Goal: Transaction & Acquisition: Purchase product/service

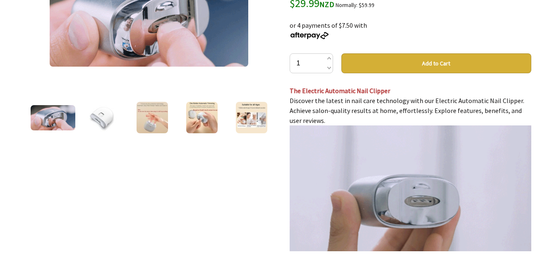
scroll to position [124, 0]
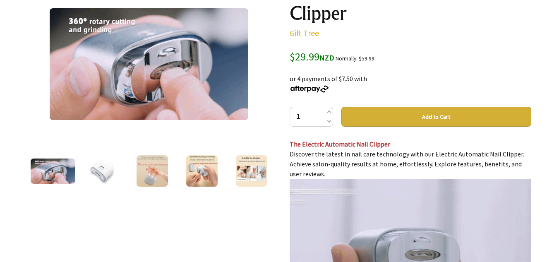
click at [430, 117] on button "Add to Cart" at bounding box center [437, 117] width 190 height 20
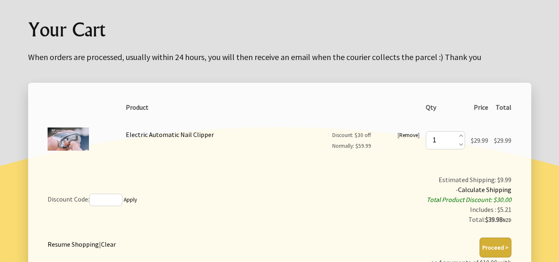
scroll to position [124, 0]
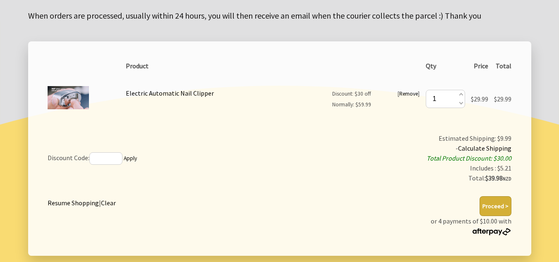
click at [494, 207] on button "Proceed >" at bounding box center [496, 206] width 32 height 20
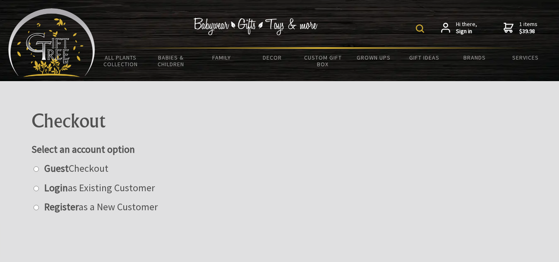
click at [36, 169] on input "radio" at bounding box center [36, 168] width 5 height 5
radio input "true"
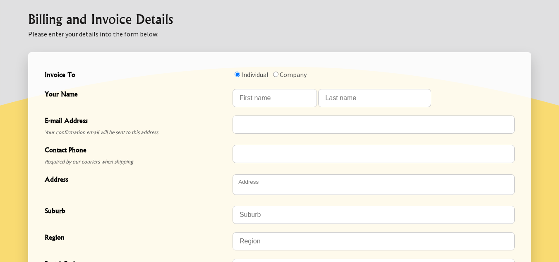
scroll to position [207, 0]
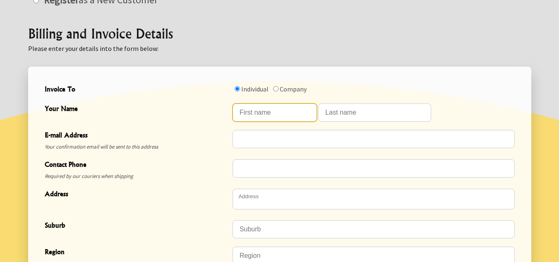
click at [259, 109] on input "Your Name" at bounding box center [275, 112] width 84 height 18
type input "Carol"
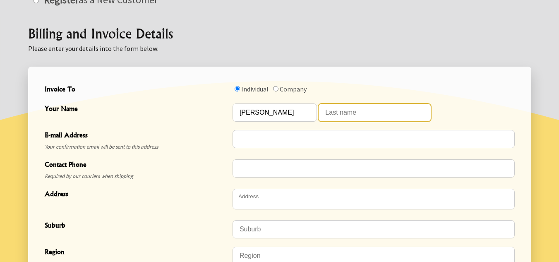
click at [327, 113] on input "Your Name" at bounding box center [374, 112] width 113 height 18
type input "Robertson"
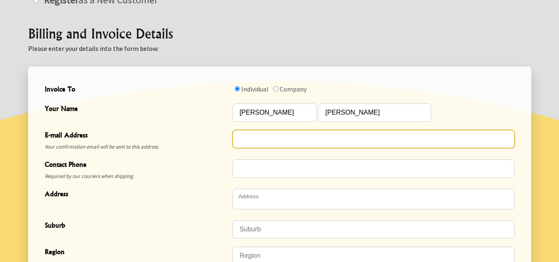
click at [299, 144] on input "E-mail Address" at bounding box center [374, 139] width 282 height 18
type input "caroltoonz@xtra.co.nz"
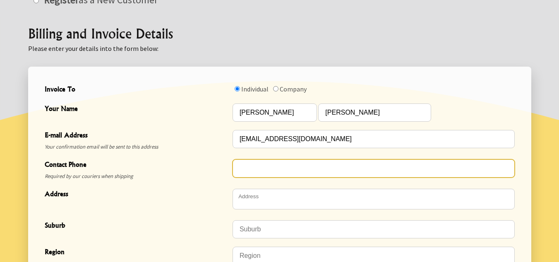
click at [274, 172] on input "Contact Phone" at bounding box center [374, 168] width 282 height 18
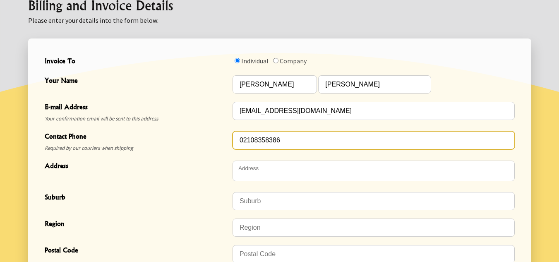
scroll to position [248, 0]
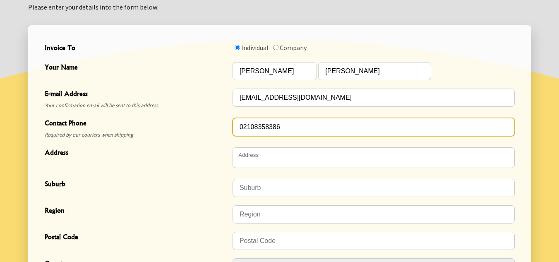
type input "02108358386"
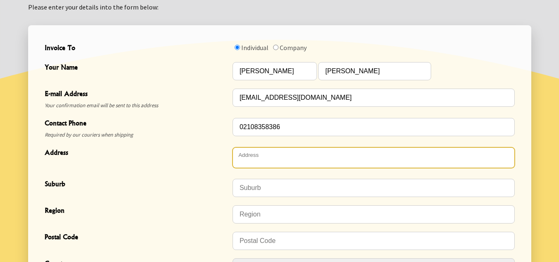
click at [278, 159] on textarea "Address" at bounding box center [374, 157] width 282 height 21
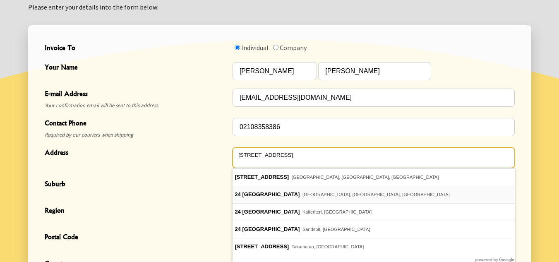
type textarea "24 Kotare Place"
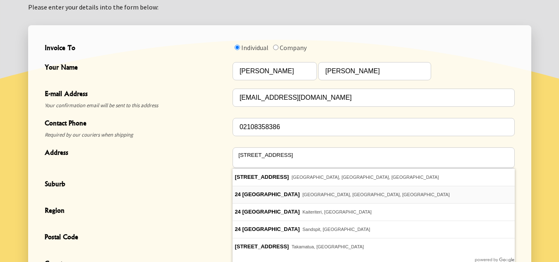
type input "South Bay"
type input "Kaikōura"
type input "7300"
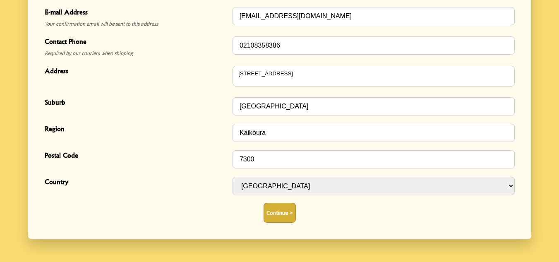
scroll to position [331, 0]
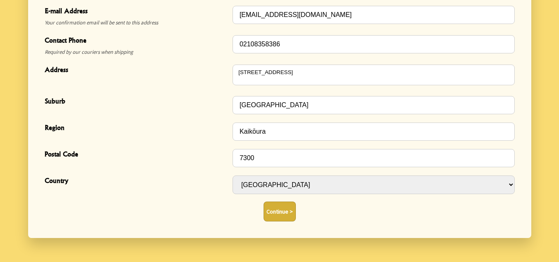
click at [279, 207] on button "Continue >" at bounding box center [280, 212] width 32 height 20
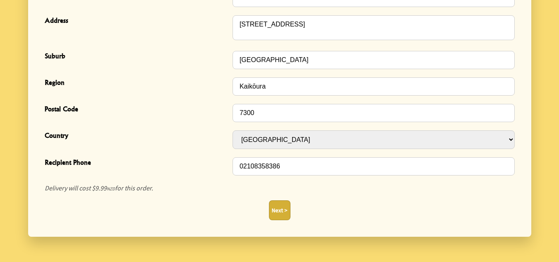
scroll to position [331, 0]
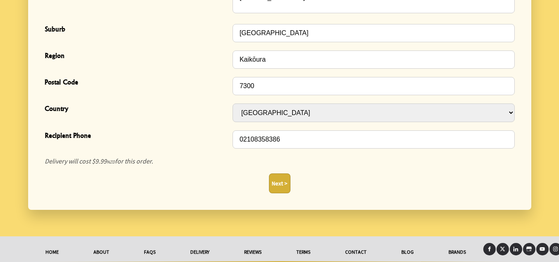
click at [273, 183] on button "Next >" at bounding box center [280, 183] width 22 height 20
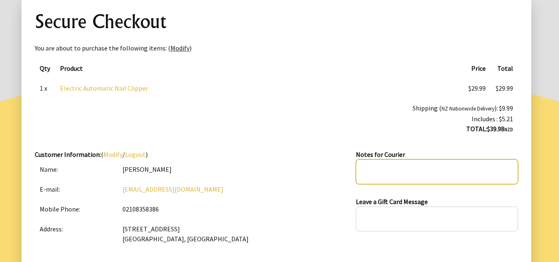
click at [368, 169] on textarea at bounding box center [437, 171] width 162 height 25
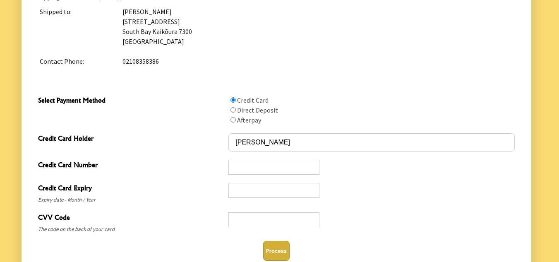
scroll to position [373, 0]
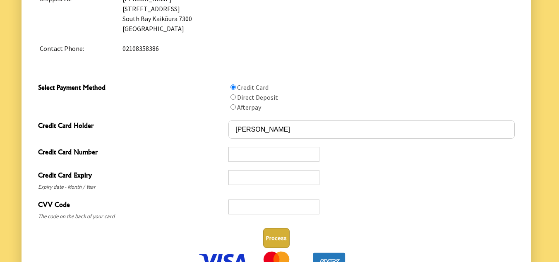
type textarea "If no-one home please place item in garage. Thanks."
click at [242, 149] on div at bounding box center [274, 154] width 91 height 15
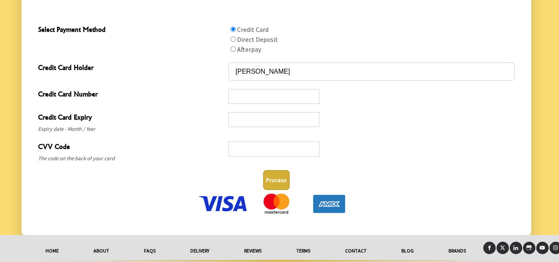
scroll to position [455, 0]
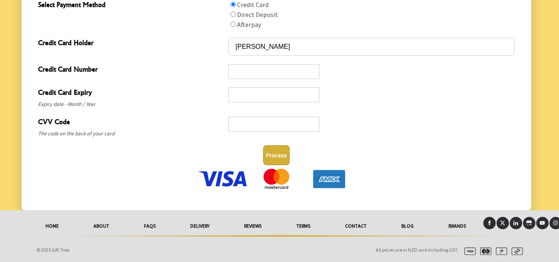
click at [277, 155] on button "Process" at bounding box center [276, 155] width 26 height 20
click at [392, 170] on p at bounding box center [277, 179] width 484 height 23
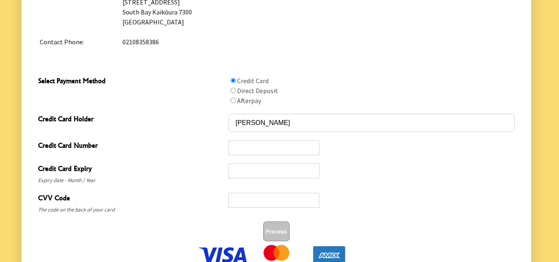
scroll to position [415, 0]
